Goal: Task Accomplishment & Management: Manage account settings

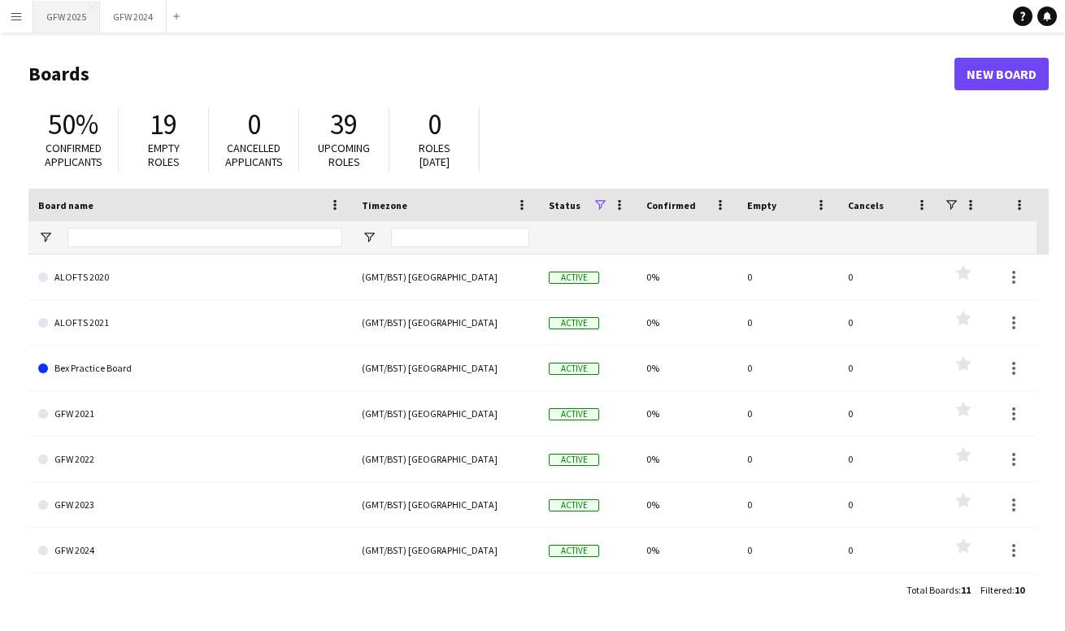
click at [87, 27] on button "GFW 2025 Close" at bounding box center [66, 17] width 67 height 32
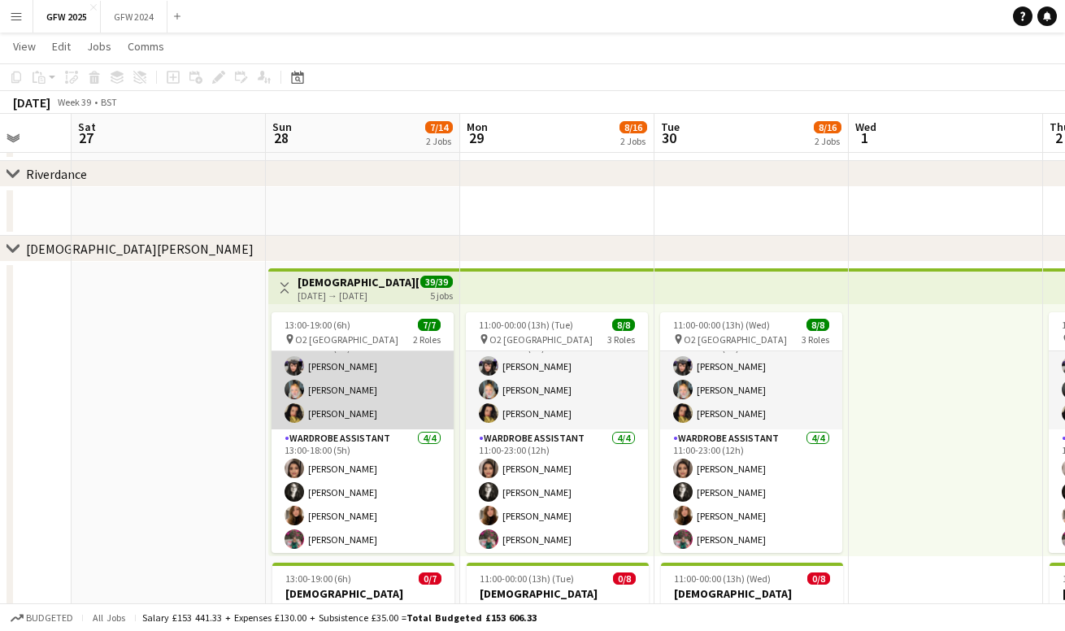
scroll to position [29, 0]
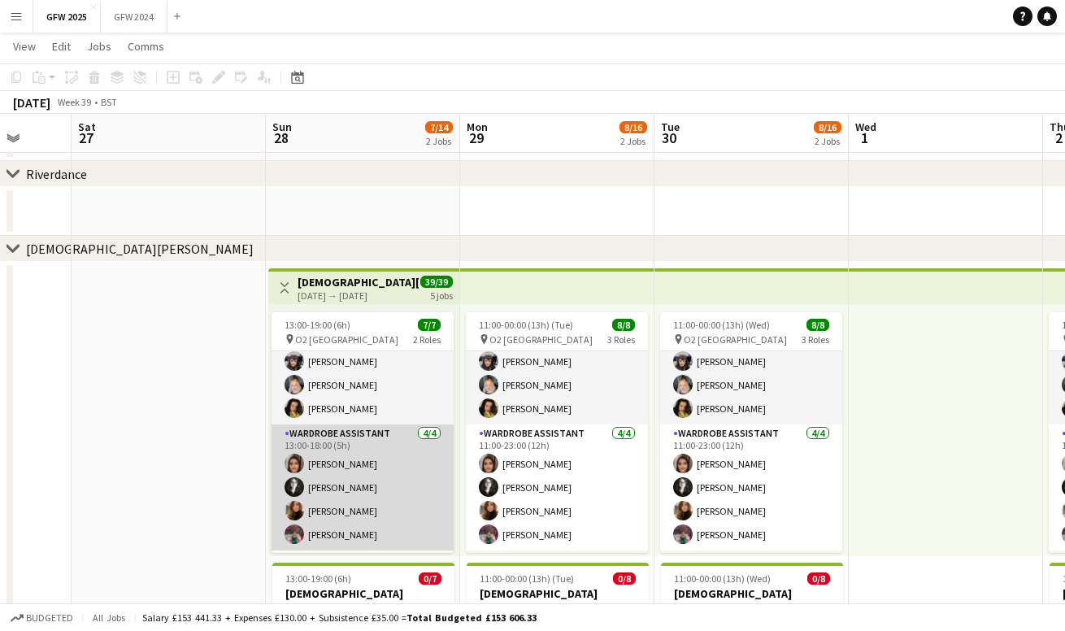
click at [387, 460] on app-card-role "Wardrobe Assistant [DATE] 13:00-18:00 (5h) [PERSON_NAME] [PERSON_NAME] [PERSON_…" at bounding box center [363, 487] width 182 height 126
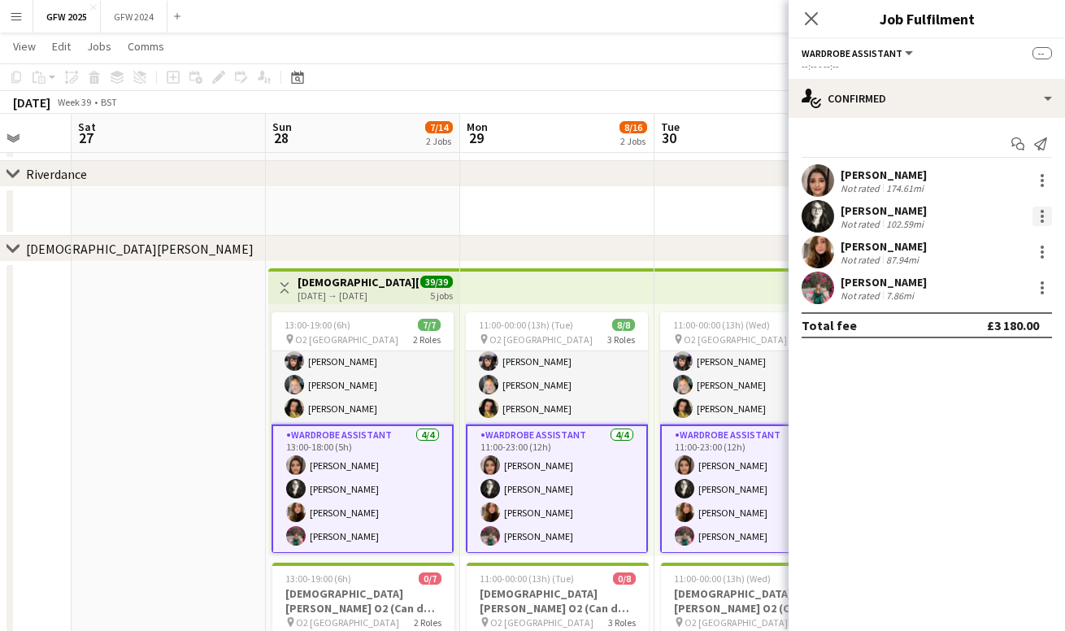
click at [1038, 215] on div at bounding box center [1042, 216] width 20 height 20
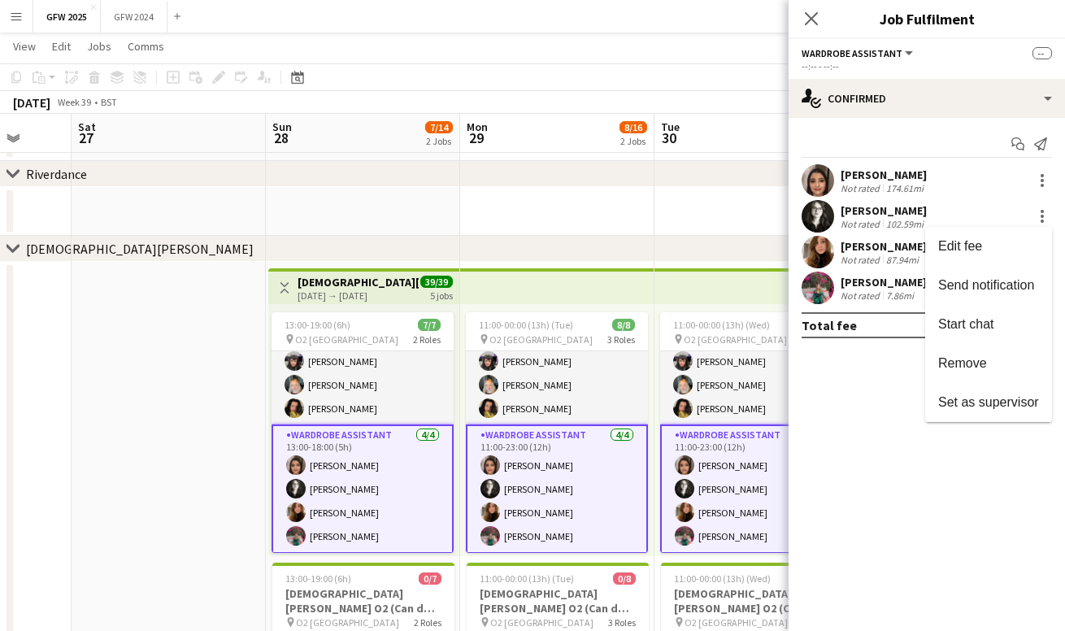
click at [895, 211] on div at bounding box center [532, 315] width 1065 height 631
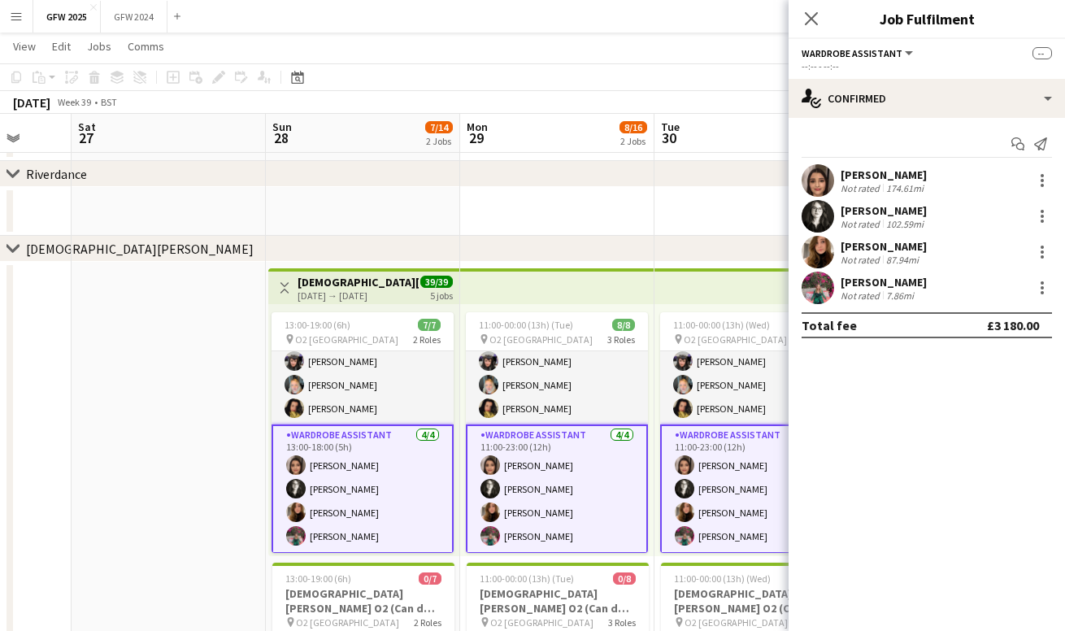
click at [817, 213] on app-user-avatar at bounding box center [818, 216] width 33 height 33
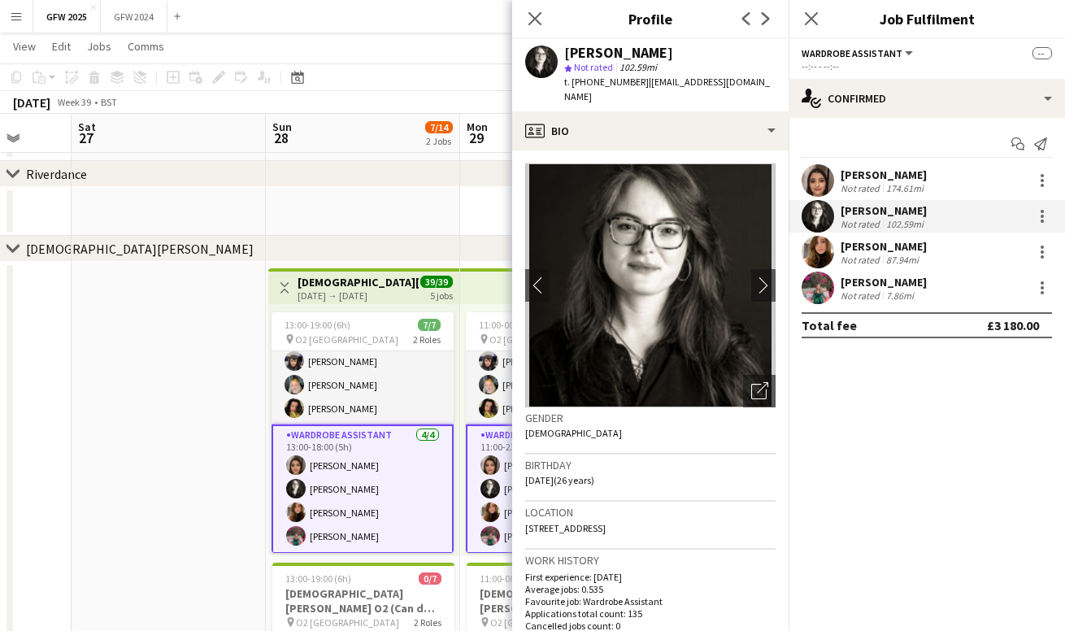
scroll to position [0, 0]
click at [683, 502] on div "Location [STREET_ADDRESS]" at bounding box center [650, 525] width 250 height 47
click at [535, 15] on icon "Close pop-in" at bounding box center [534, 18] width 15 height 15
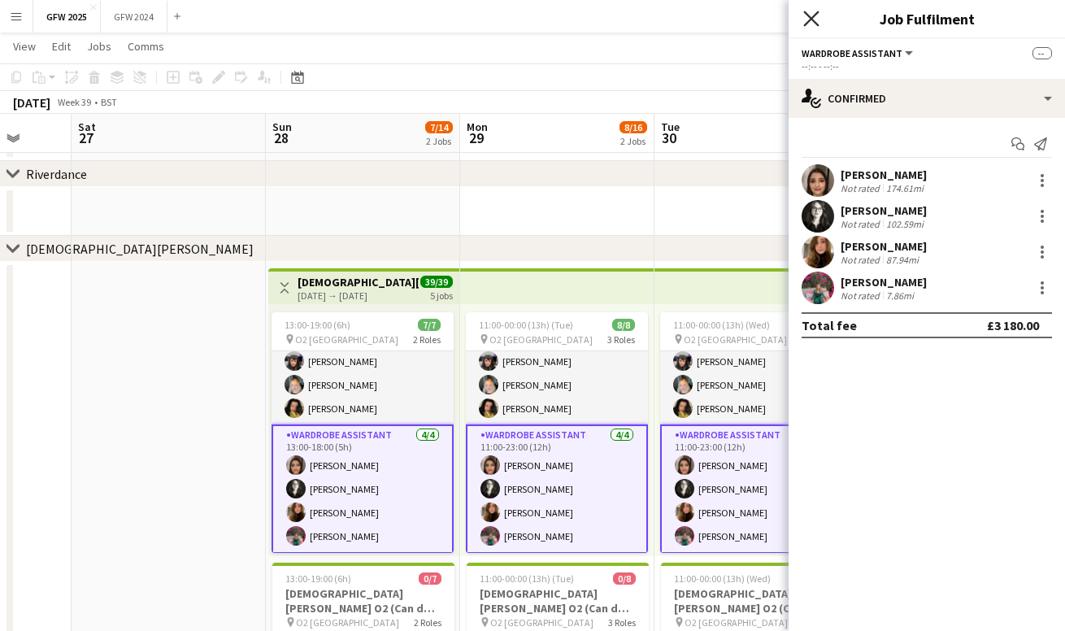
click at [809, 20] on icon "Close pop-in" at bounding box center [810, 18] width 15 height 15
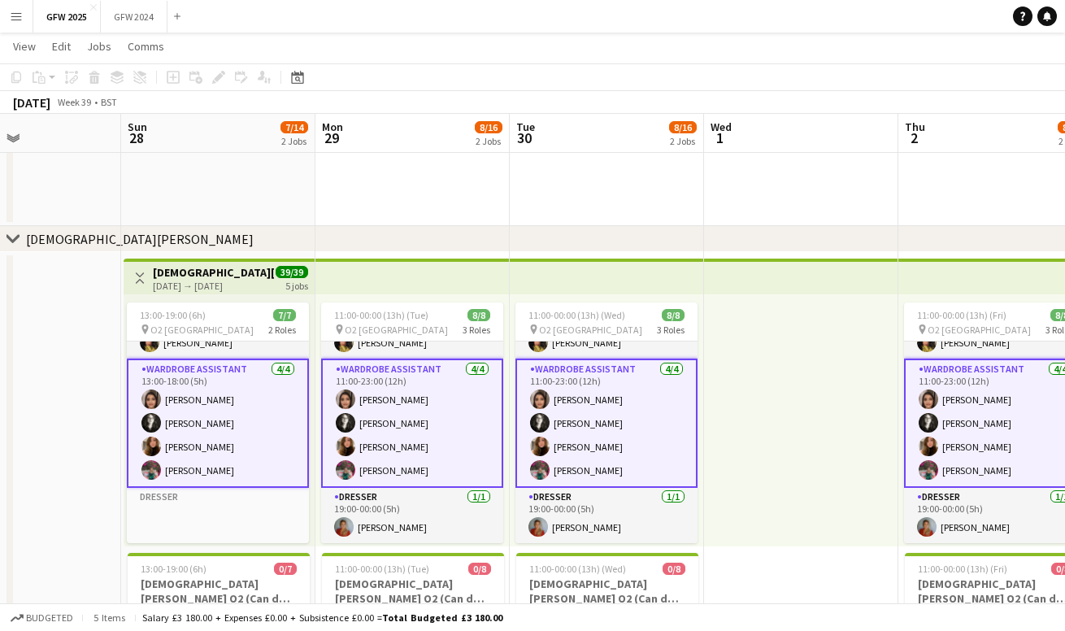
scroll to position [0, 455]
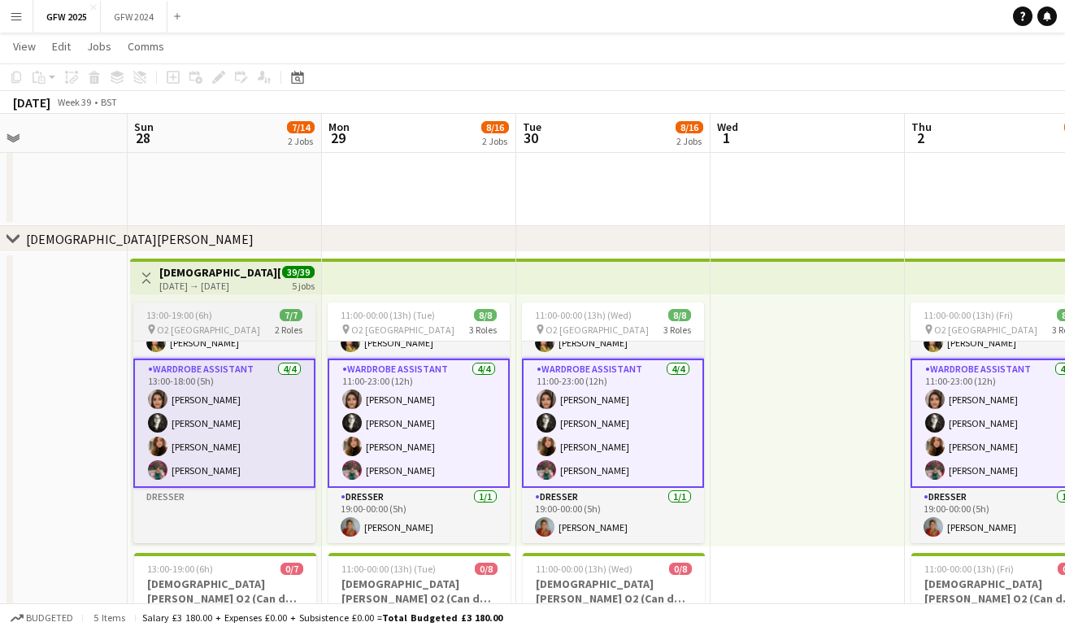
click at [249, 310] on div "13:00-19:00 (6h) 7/7" at bounding box center [224, 315] width 182 height 12
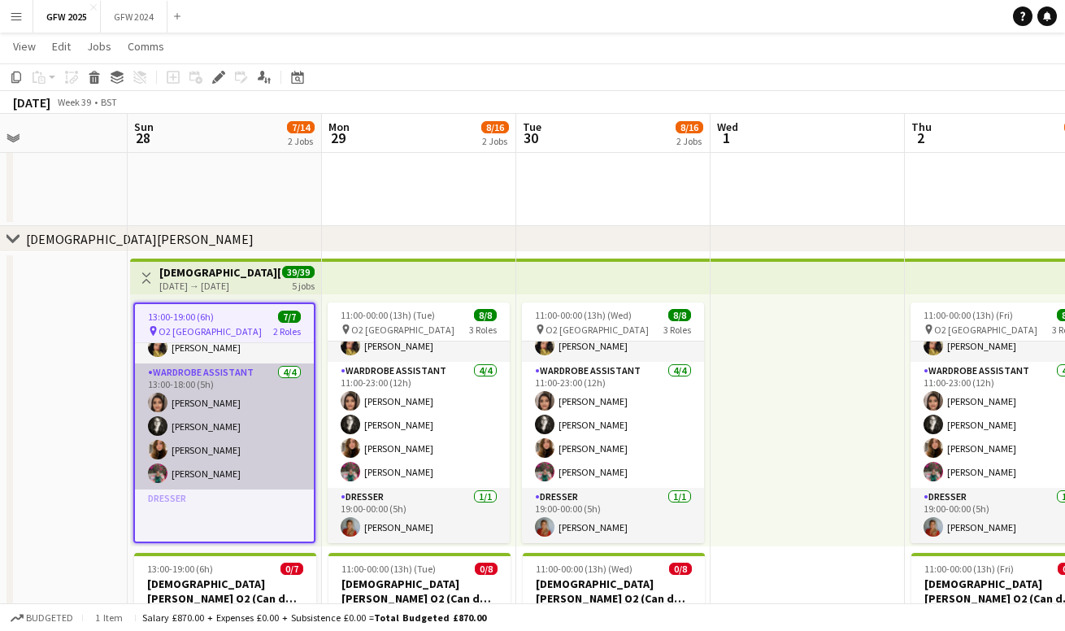
click at [235, 413] on app-card-role "Wardrobe Assistant [DATE] 13:00-18:00 (5h) [PERSON_NAME] [PERSON_NAME] [PERSON_…" at bounding box center [224, 426] width 179 height 126
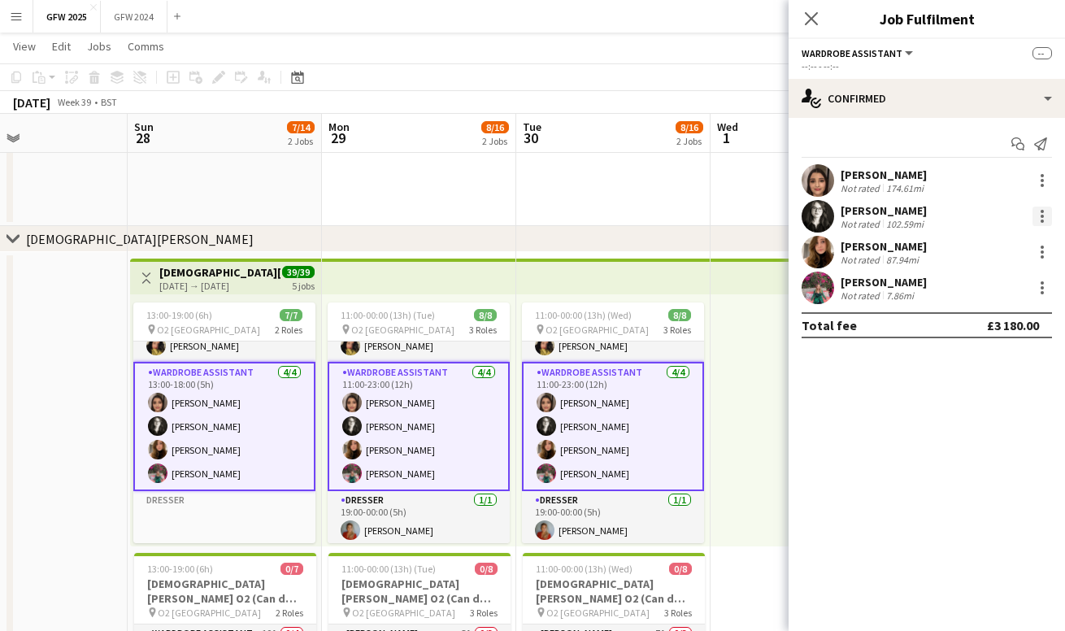
click at [1042, 213] on div at bounding box center [1042, 216] width 20 height 20
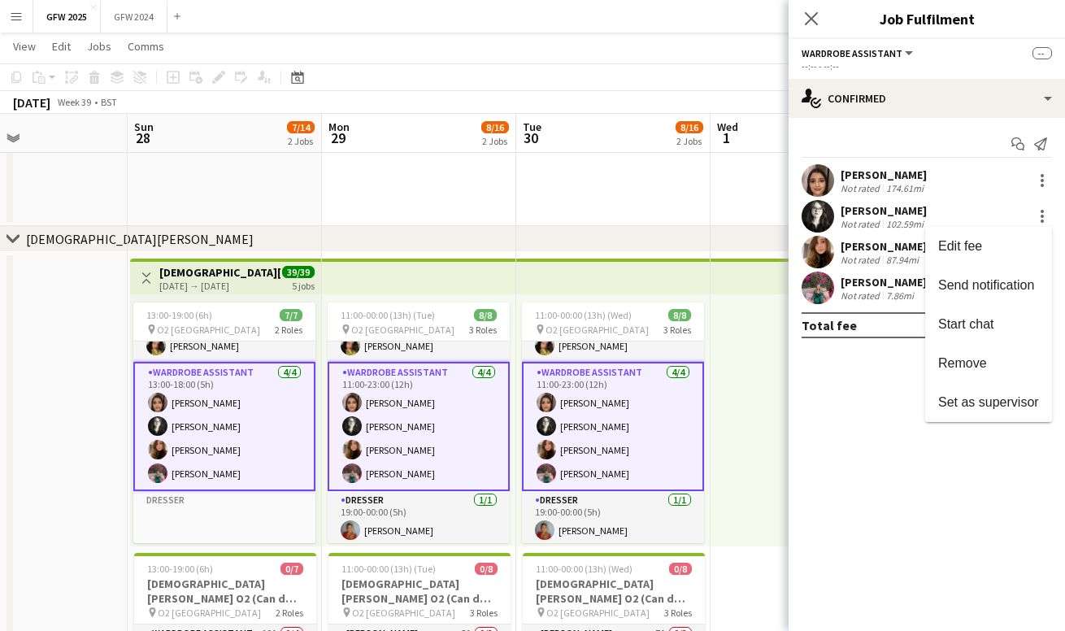
click at [904, 381] on div at bounding box center [532, 315] width 1065 height 631
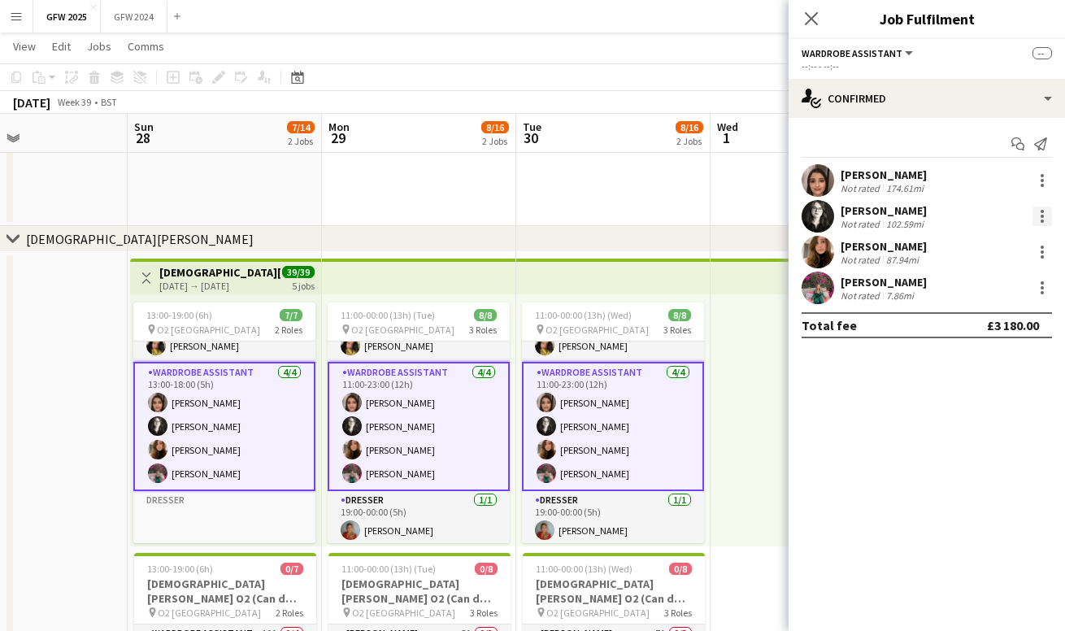
click at [1042, 211] on div at bounding box center [1042, 211] width 3 height 3
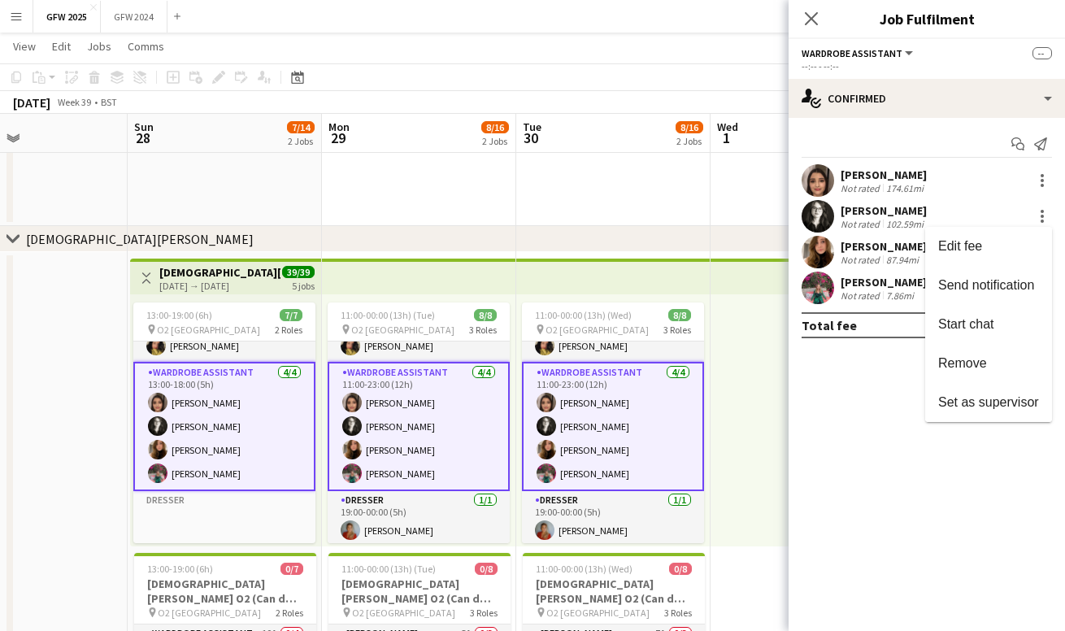
click at [899, 380] on div at bounding box center [532, 315] width 1065 height 631
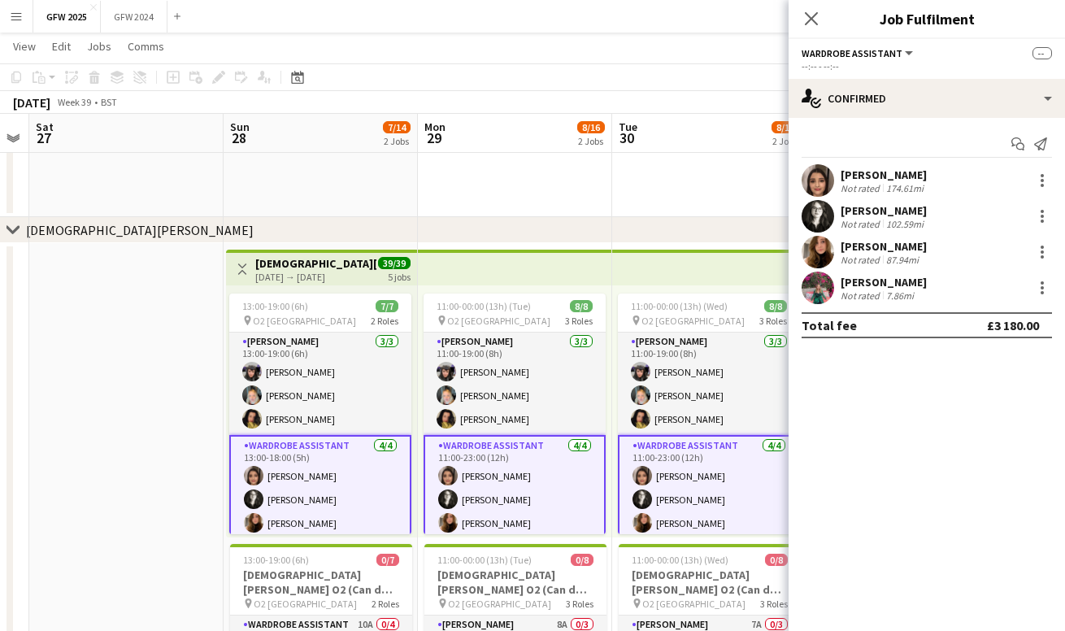
scroll to position [27, 0]
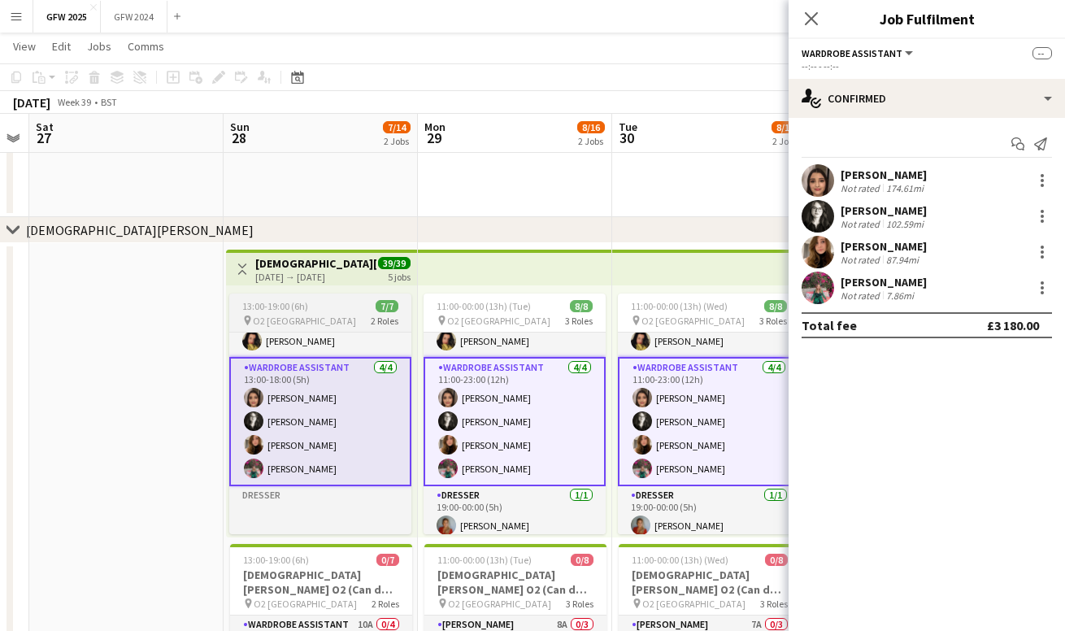
click at [345, 297] on app-job-card "13:00-19:00 (6h) 7/7 pin O2 London 2 Roles [PERSON_NAME] [DATE] 13:00-19:00 (6h…" at bounding box center [320, 413] width 182 height 241
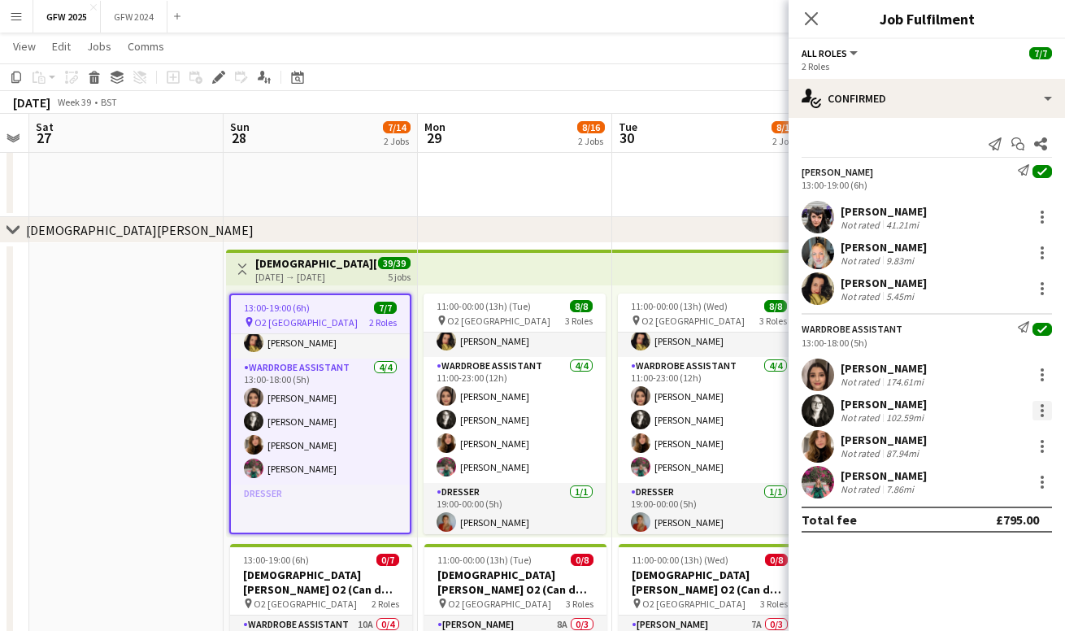
click at [1043, 402] on div at bounding box center [1042, 411] width 20 height 20
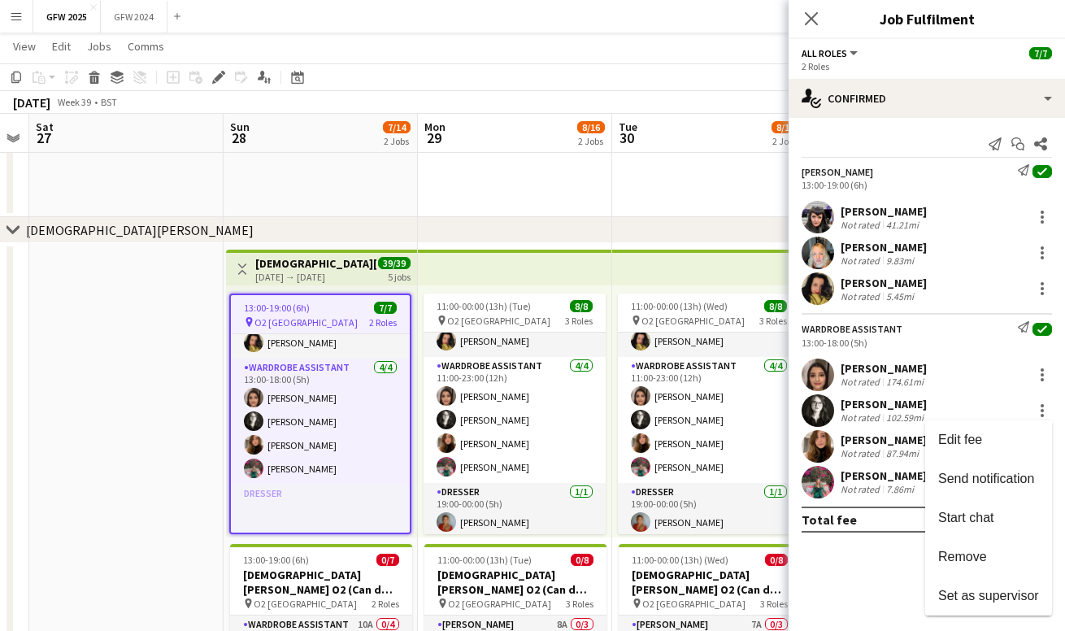
click at [858, 583] on div at bounding box center [532, 315] width 1065 height 631
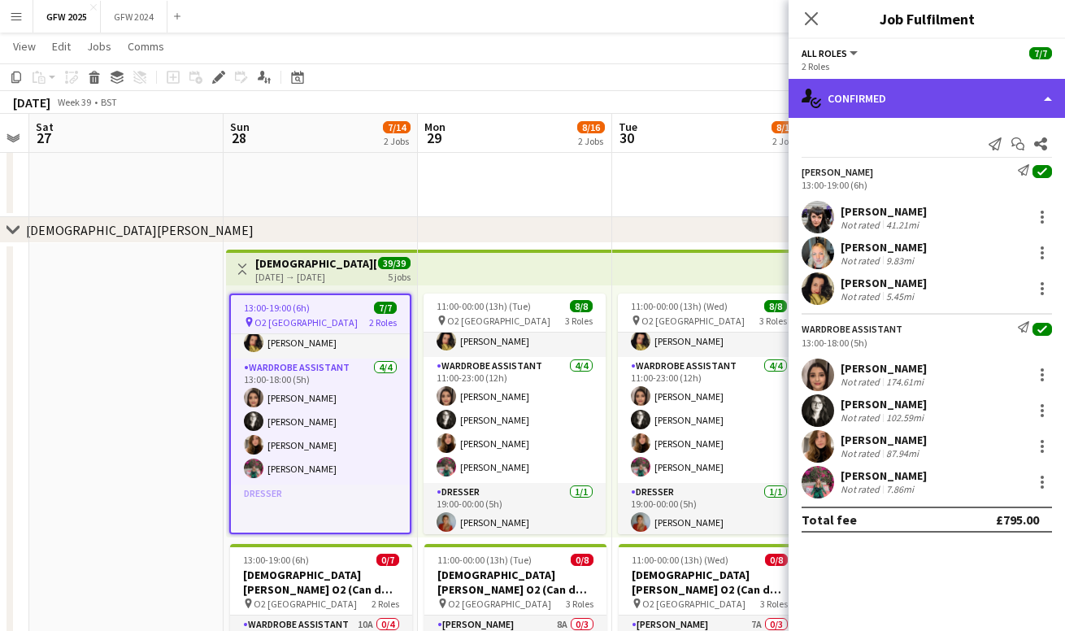
click at [868, 94] on div "single-neutral-actions-check-2 Confirmed" at bounding box center [927, 98] width 276 height 39
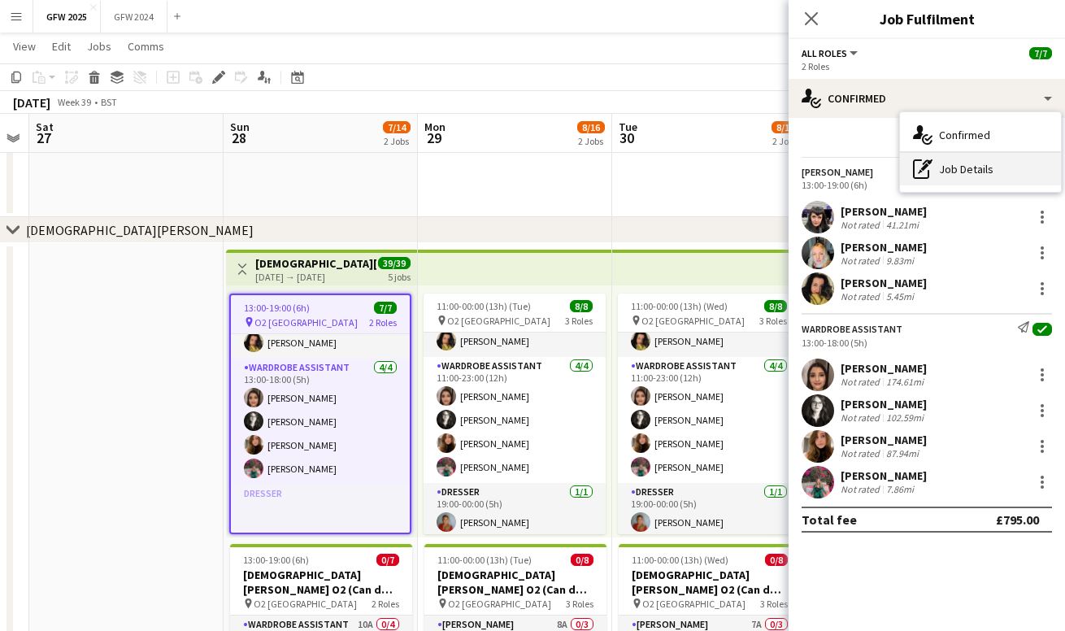
click at [973, 174] on div "pen-write Job Details" at bounding box center [980, 169] width 161 height 33
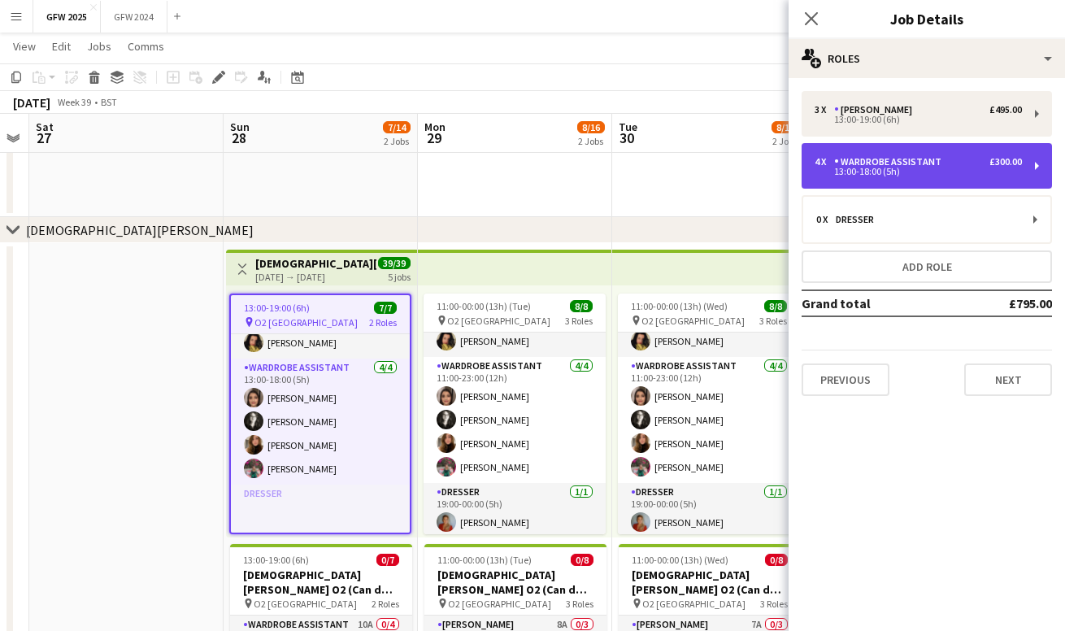
click at [973, 174] on div "13:00-18:00 (5h)" at bounding box center [918, 171] width 207 height 8
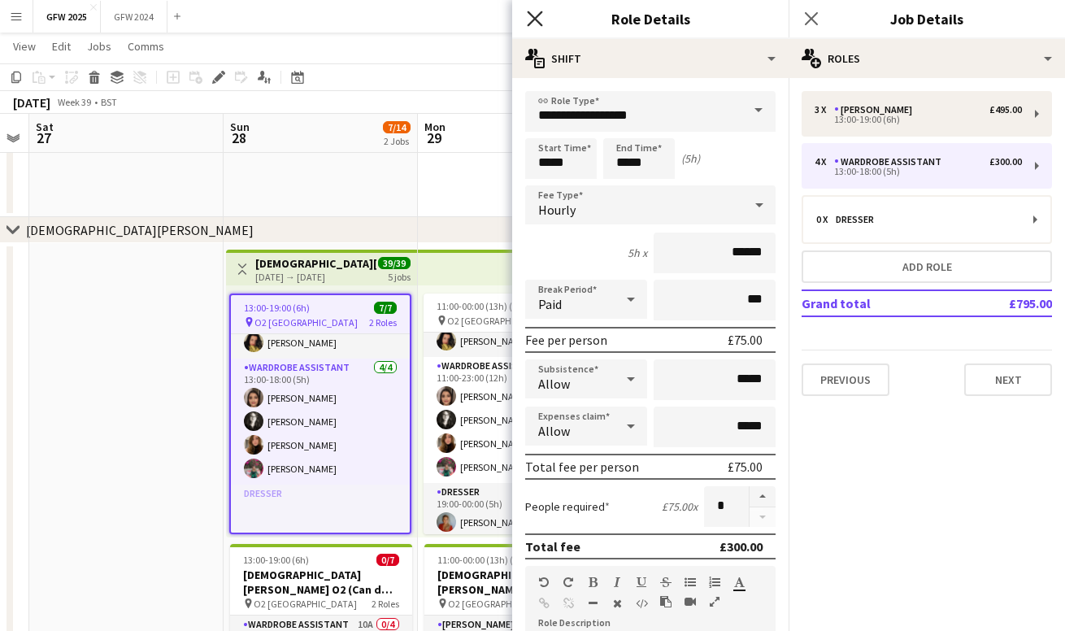
click at [537, 18] on icon at bounding box center [534, 18] width 15 height 15
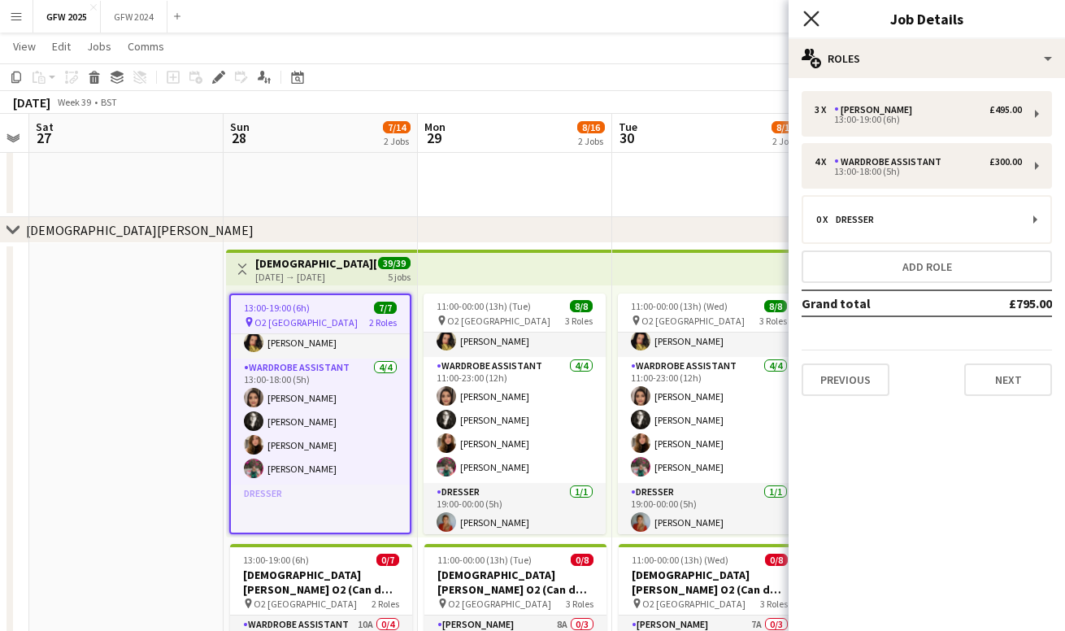
click at [815, 21] on icon at bounding box center [810, 18] width 15 height 15
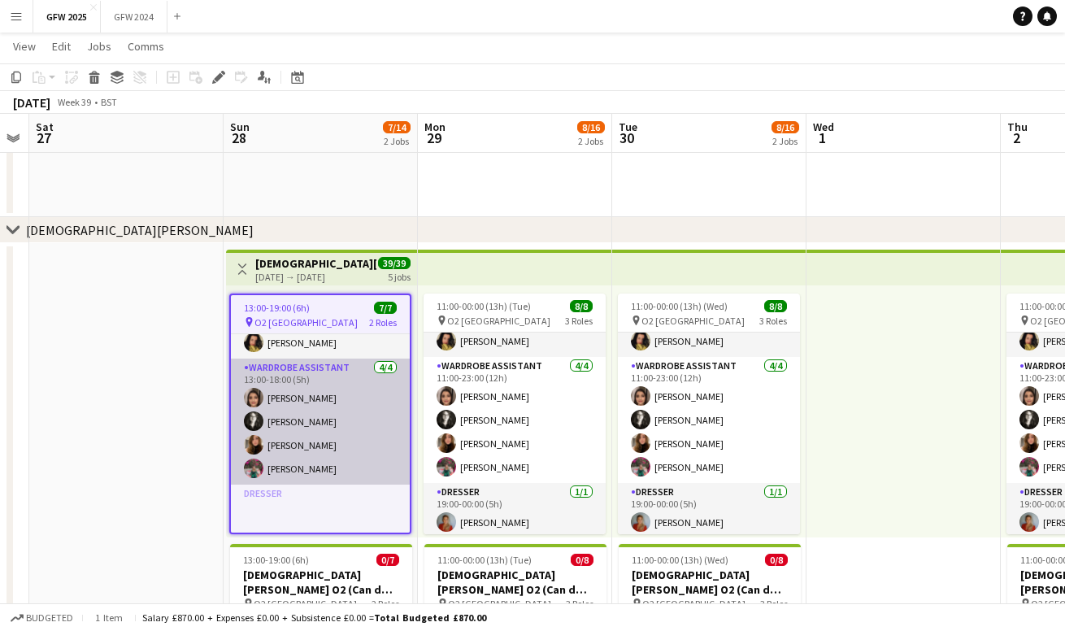
click at [325, 421] on app-card-role "Wardrobe Assistant [DATE] 13:00-18:00 (5h) [PERSON_NAME] [PERSON_NAME] [PERSON_…" at bounding box center [320, 422] width 179 height 126
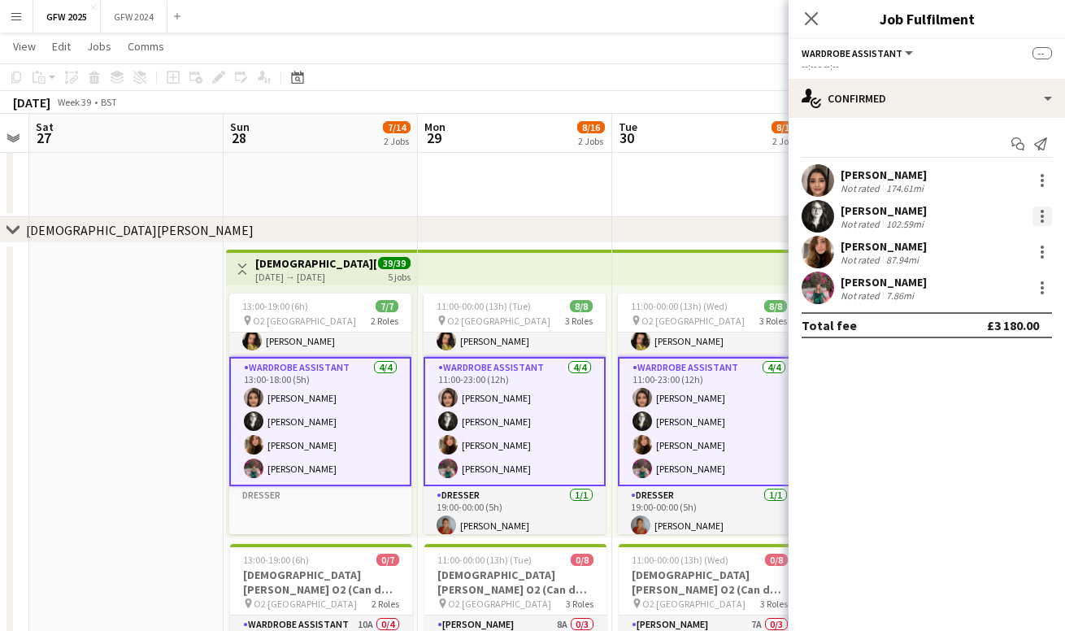
click at [1039, 222] on div at bounding box center [1042, 216] width 20 height 20
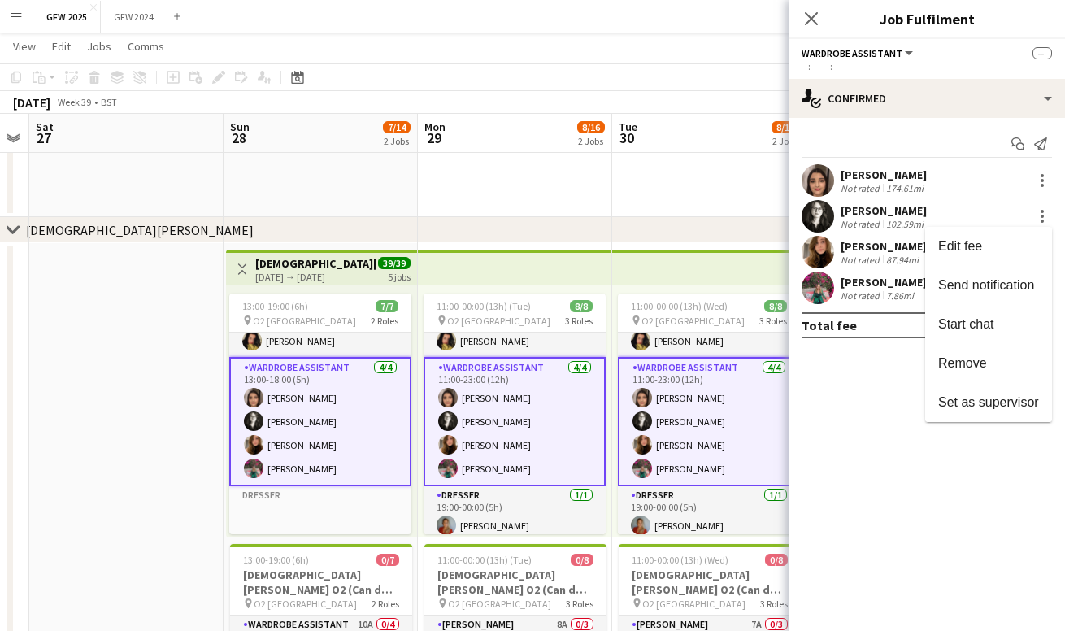
click at [857, 366] on div at bounding box center [532, 315] width 1065 height 631
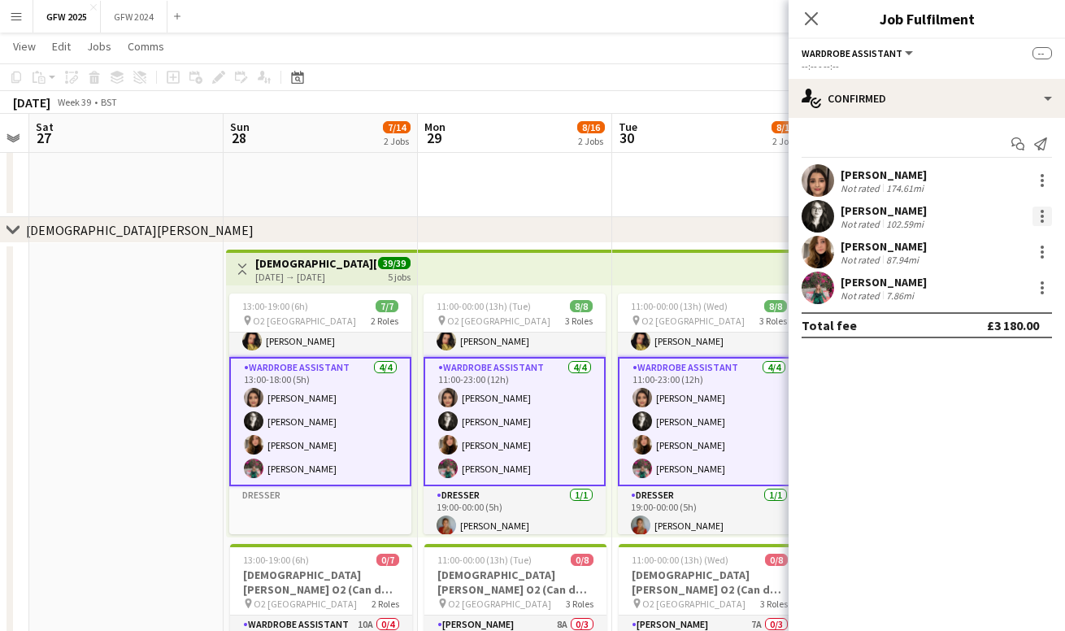
click at [1041, 216] on div at bounding box center [1042, 216] width 3 height 3
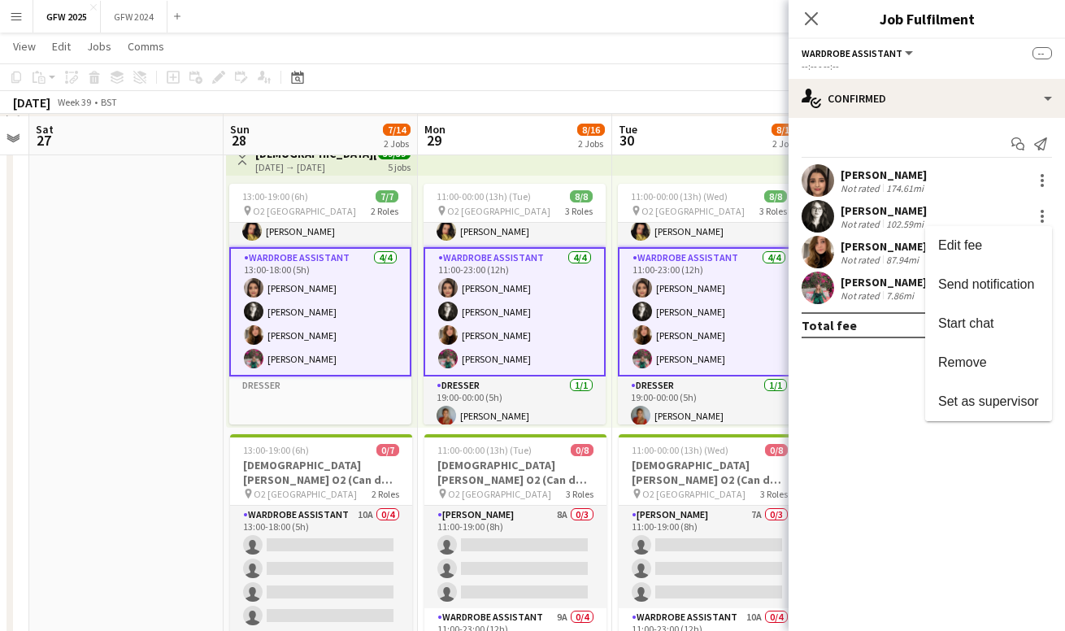
scroll to position [453, 0]
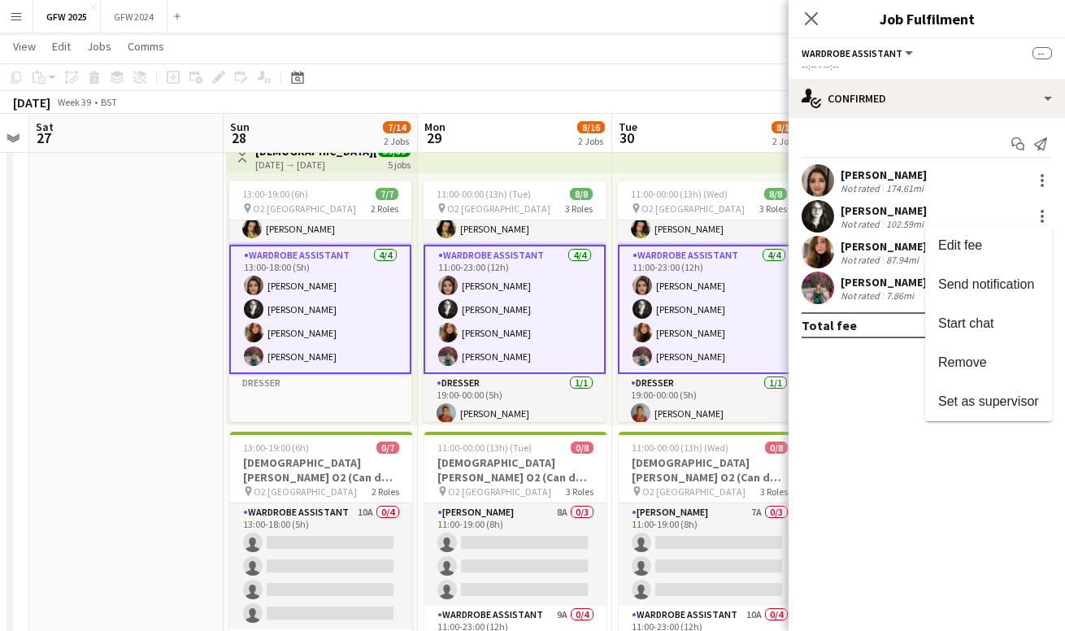
click at [858, 440] on div at bounding box center [532, 315] width 1065 height 631
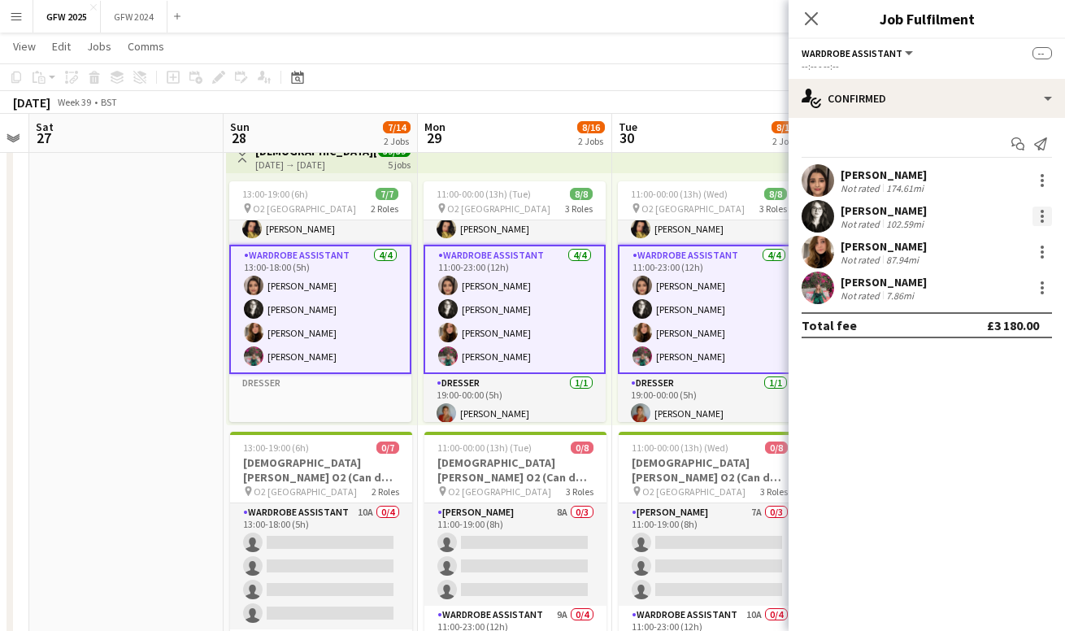
click at [1040, 218] on div at bounding box center [1042, 216] width 20 height 20
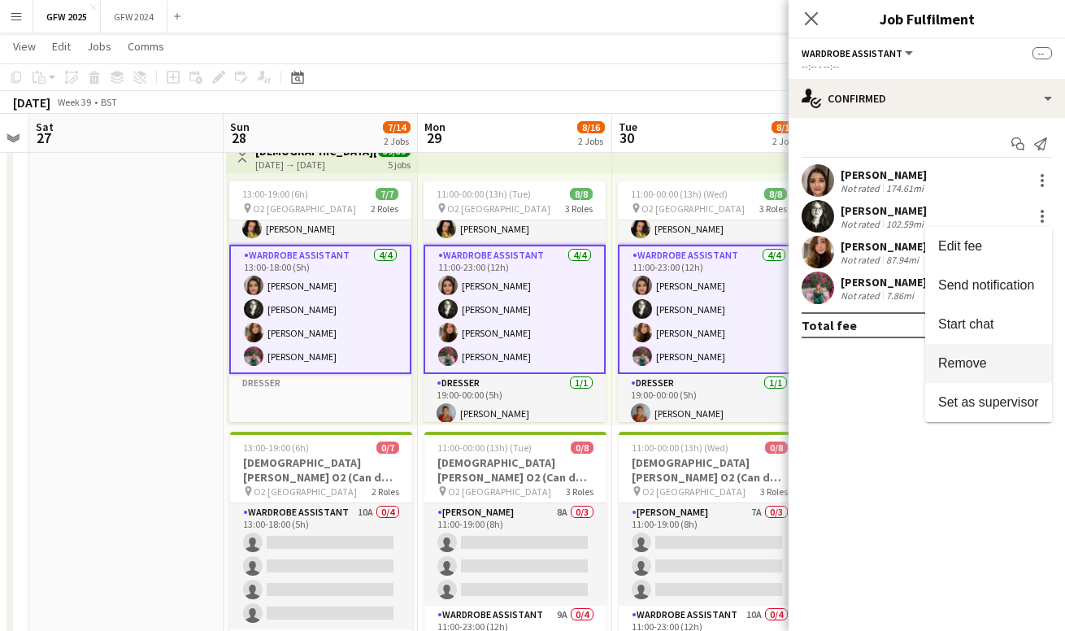
click at [978, 367] on span "Remove" at bounding box center [962, 363] width 49 height 14
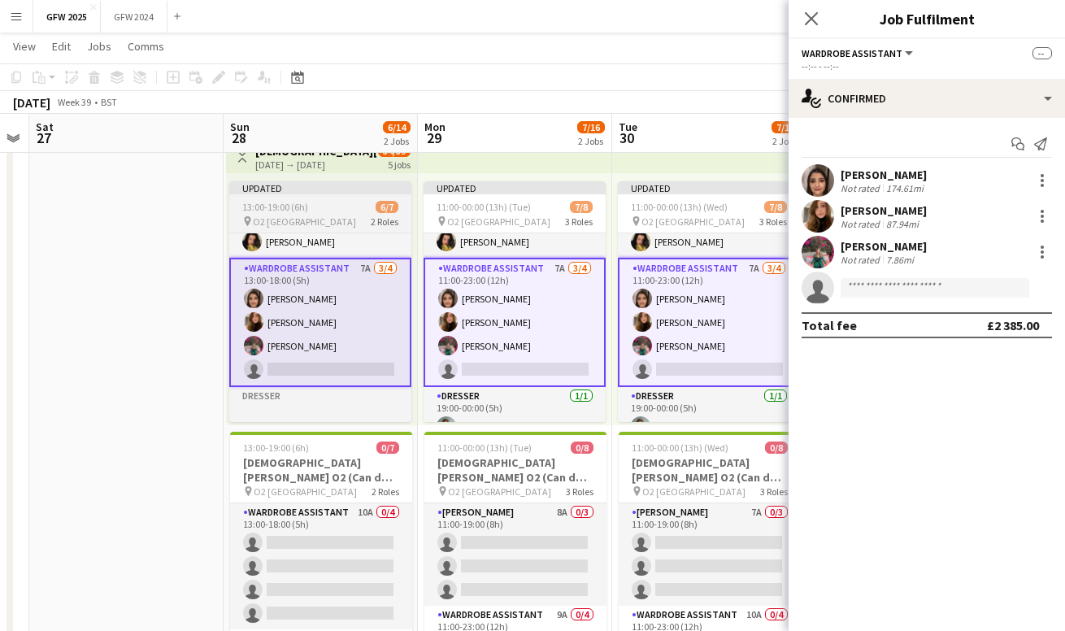
click at [334, 206] on div "13:00-19:00 (6h) 6/7" at bounding box center [320, 207] width 182 height 12
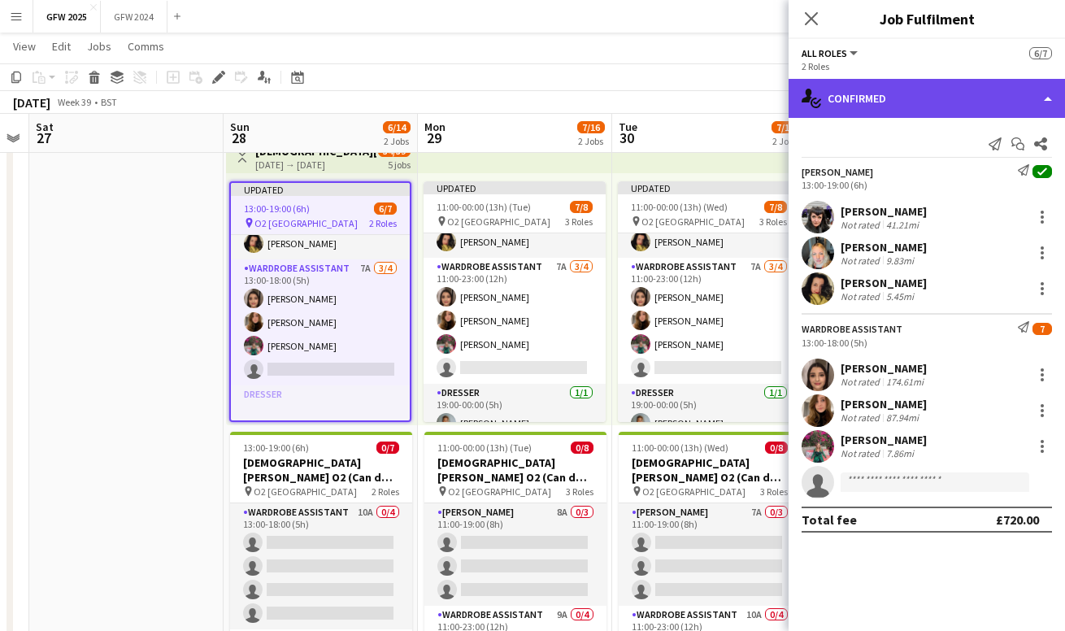
click at [987, 102] on div "single-neutral-actions-check-2 Confirmed" at bounding box center [927, 98] width 276 height 39
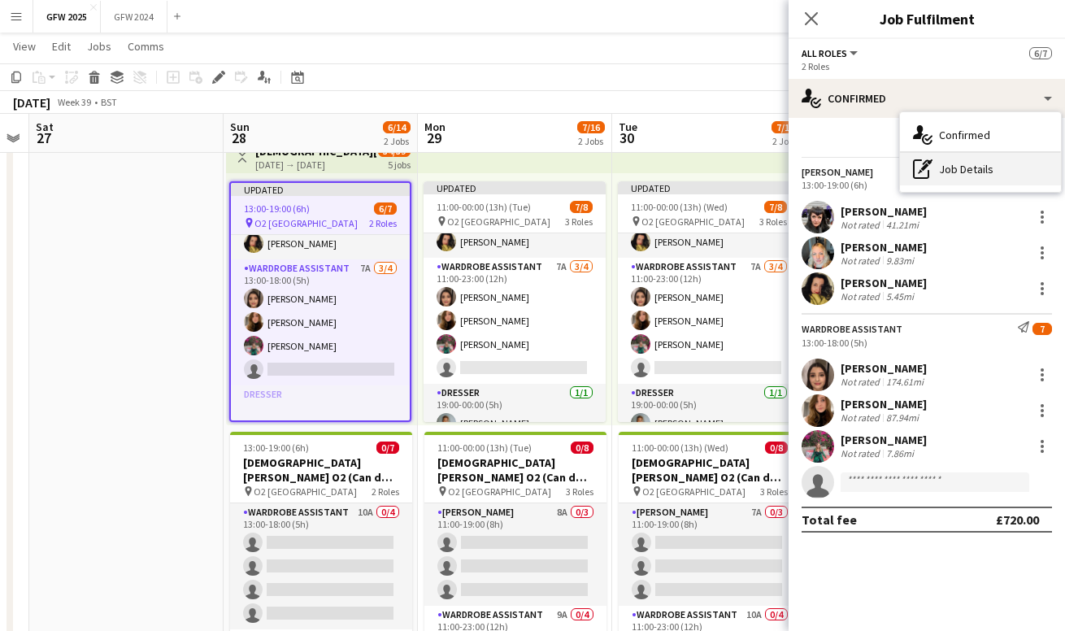
click at [966, 168] on div "pen-write Job Details" at bounding box center [980, 169] width 161 height 33
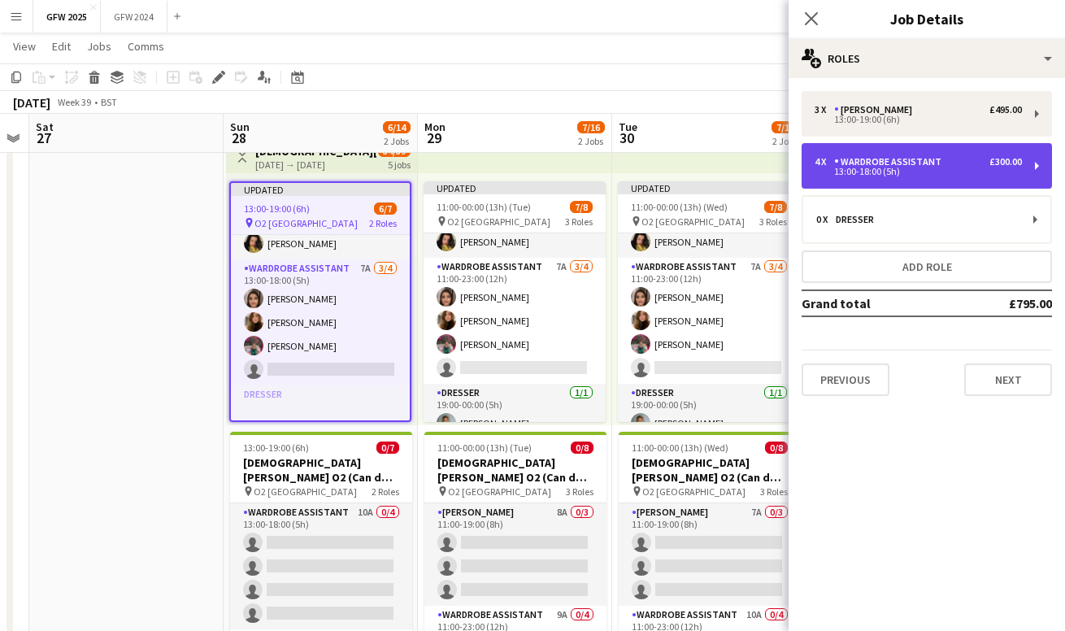
click at [847, 159] on div "Wardrobe Assistant" at bounding box center [891, 161] width 114 height 11
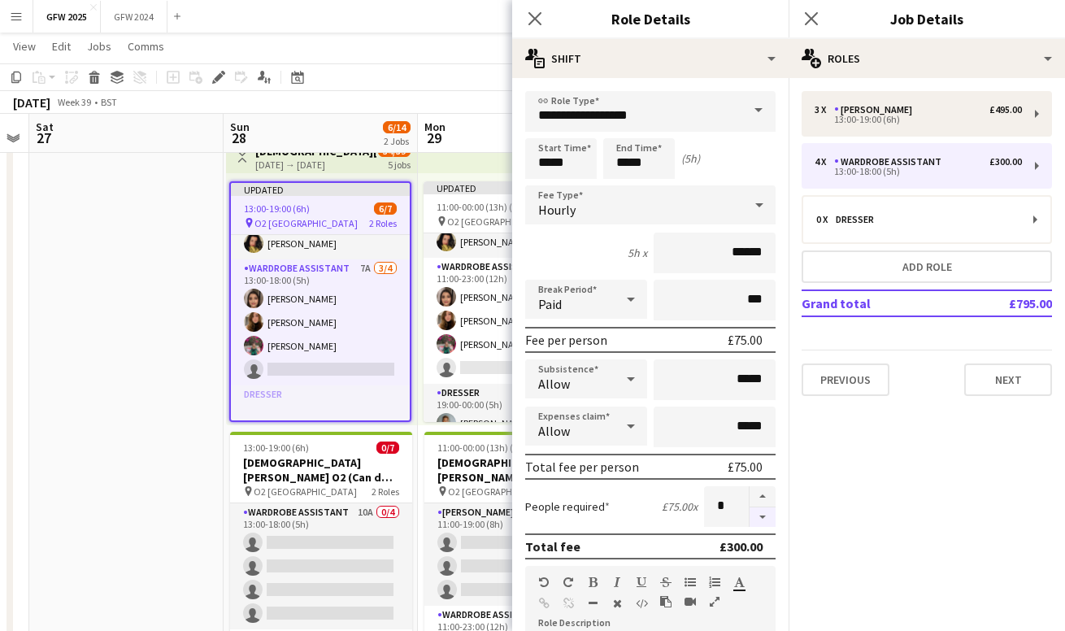
click at [761, 520] on button "button" at bounding box center [763, 517] width 26 height 20
type input "*"
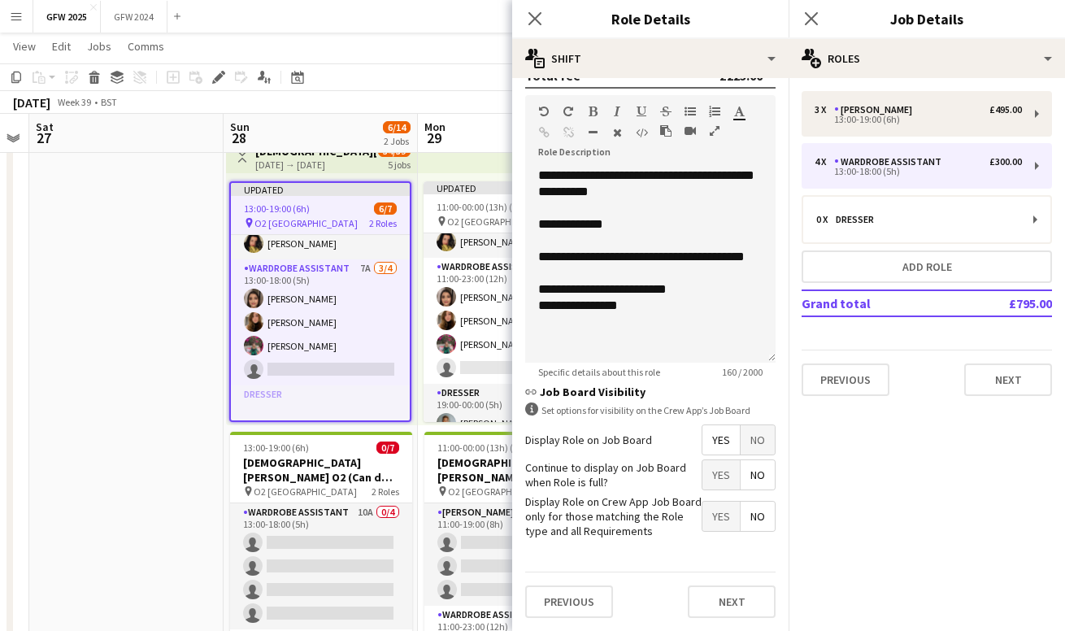
scroll to position [470, 0]
click at [730, 604] on button "Next" at bounding box center [732, 602] width 88 height 33
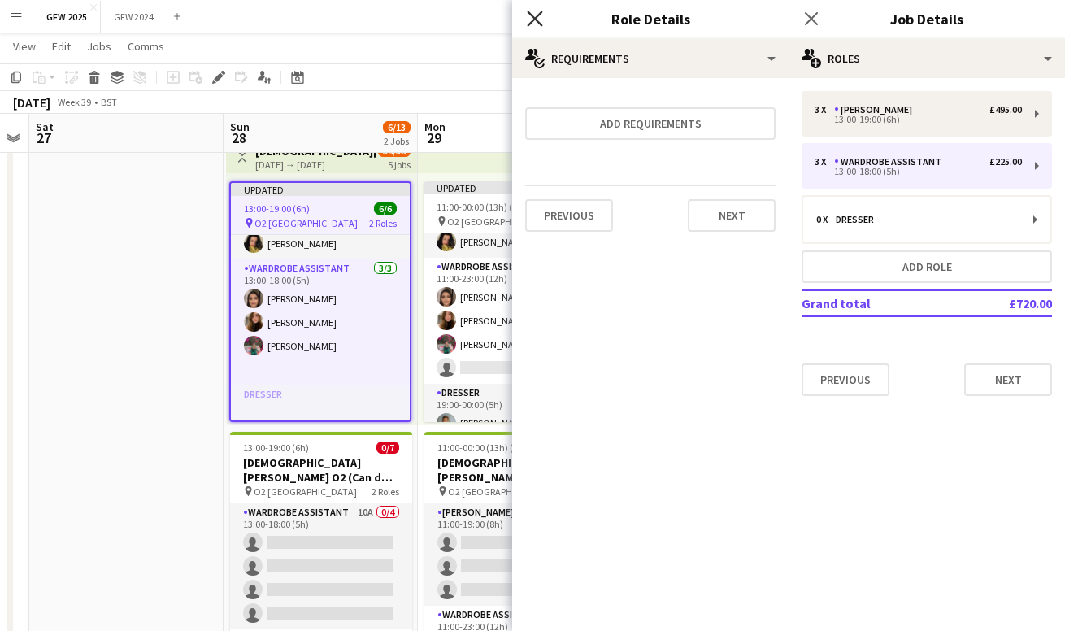
click at [532, 19] on icon "Close pop-in" at bounding box center [534, 18] width 15 height 15
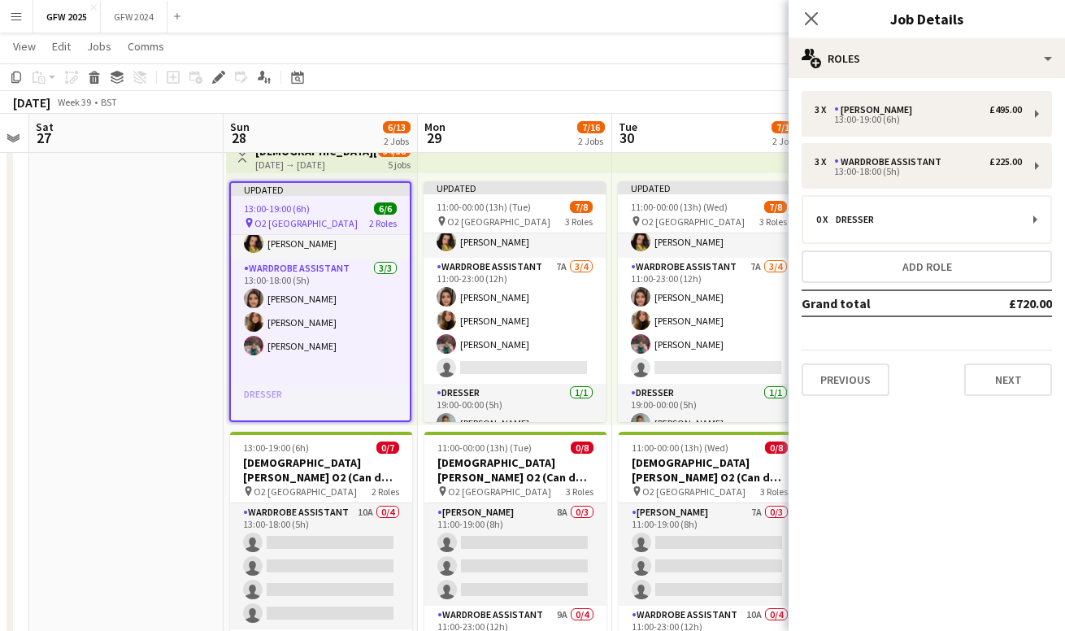
click at [151, 387] on app-date-cell at bounding box center [126, 418] width 194 height 574
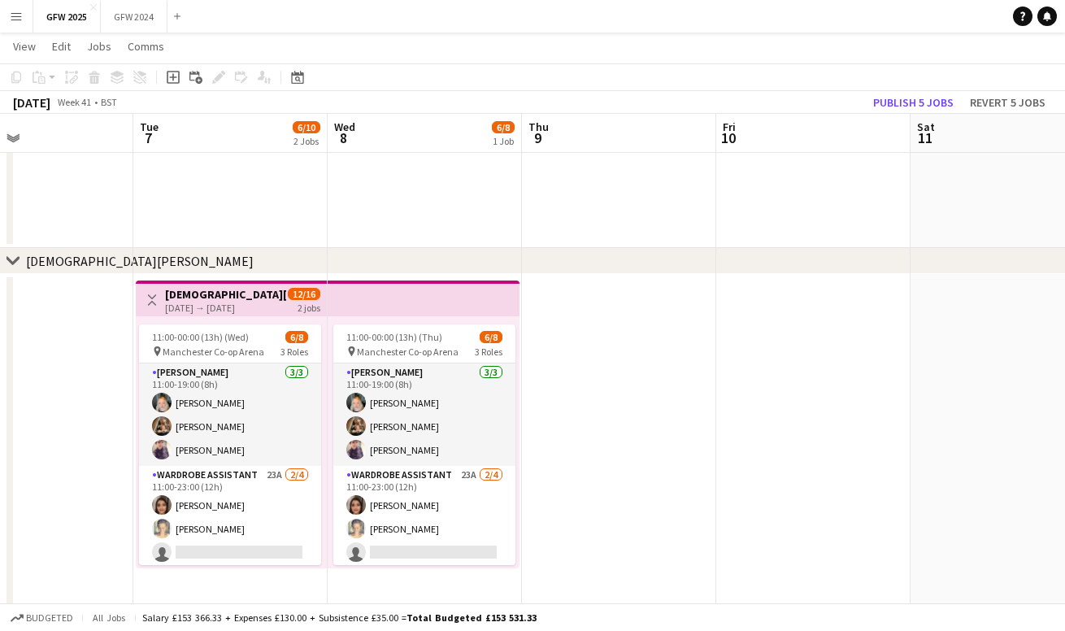
click at [641, 397] on app-date-cell at bounding box center [619, 561] width 194 height 574
